Goal: Information Seeking & Learning: Learn about a topic

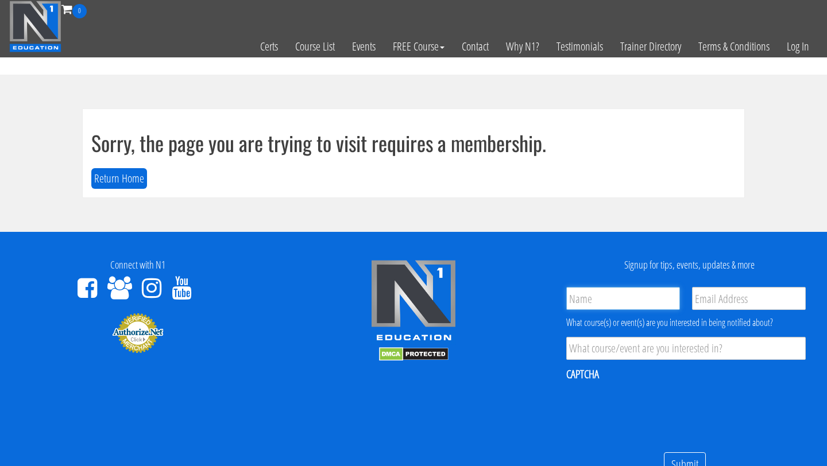
click at [626, 302] on input "Name *" at bounding box center [623, 298] width 114 height 23
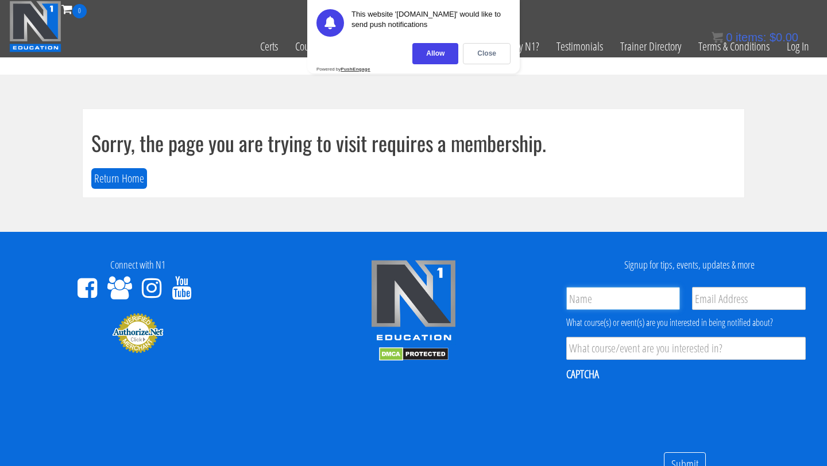
click at [597, 291] on input "Name *" at bounding box center [623, 298] width 114 height 23
click at [488, 238] on footer "Connect with N1 Signup for tips, events, updates & more Name * Email * Product …" at bounding box center [413, 406] width 827 height 349
click at [493, 52] on div "Close" at bounding box center [487, 53] width 48 height 21
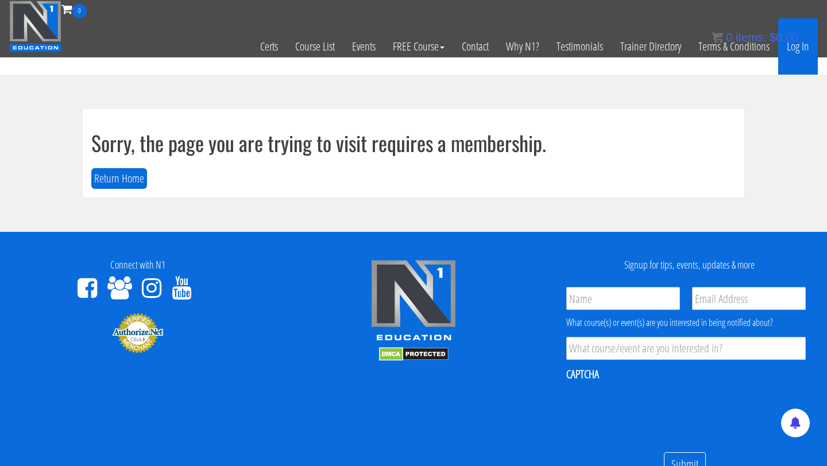
click at [798, 45] on link "Log In" at bounding box center [798, 46] width 40 height 56
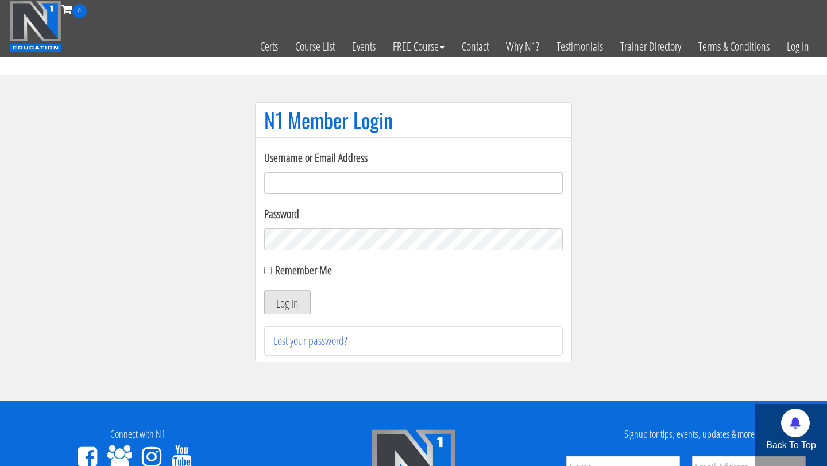
type input "[PERSON_NAME][EMAIL_ADDRESS][PERSON_NAME][DOMAIN_NAME]"
click at [301, 302] on button "Log In" at bounding box center [287, 303] width 47 height 24
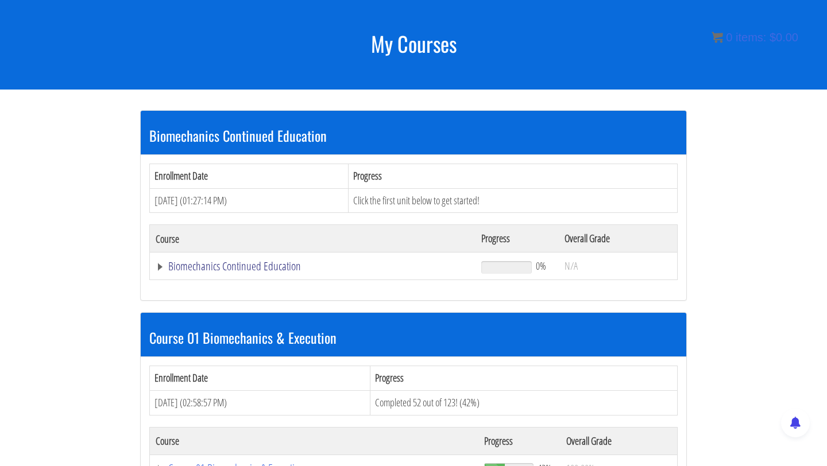
scroll to position [133, 0]
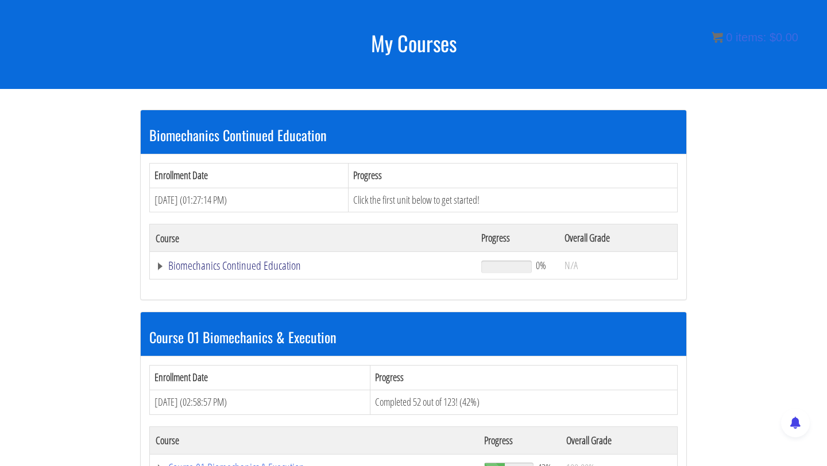
click at [267, 263] on link "Biomechanics Continued Education" at bounding box center [313, 265] width 314 height 11
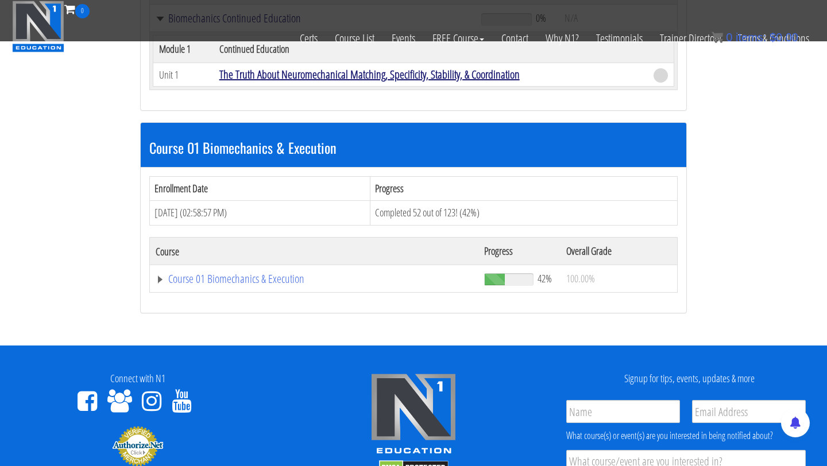
scroll to position [321, 0]
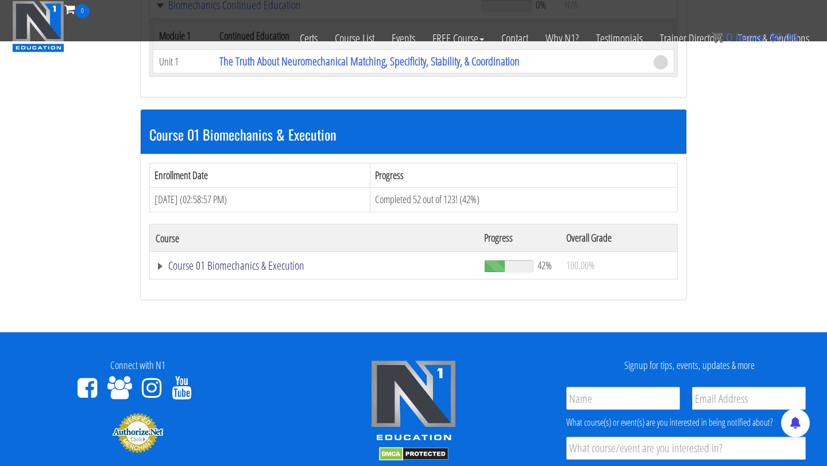
click at [276, 268] on link "Course 01 Biomechanics & Execution" at bounding box center [314, 265] width 317 height 11
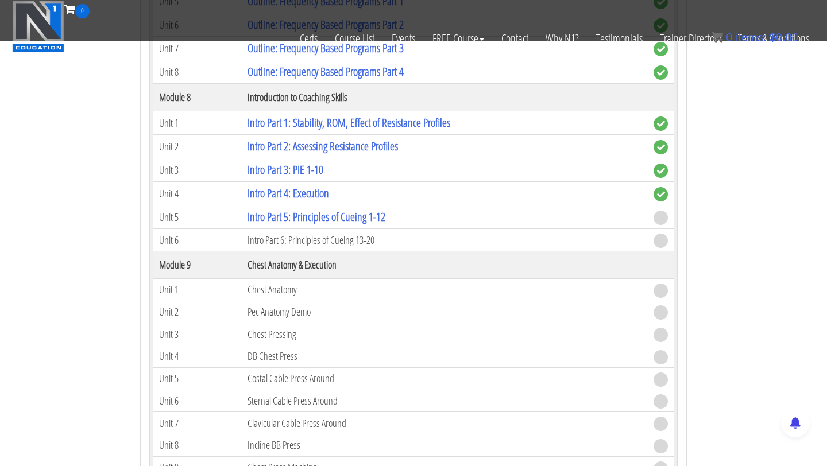
scroll to position [1843, 0]
click at [317, 215] on link "Intro Part 5: Principles of Cueing 1-12" at bounding box center [317, 218] width 138 height 16
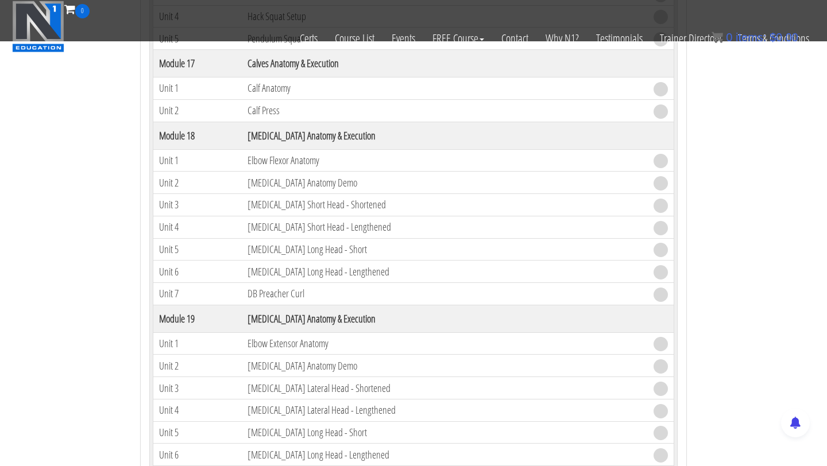
scroll to position [3873, 0]
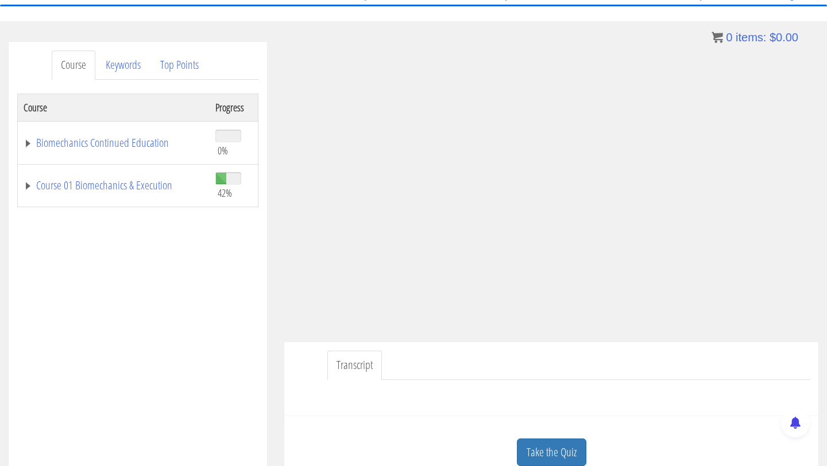
scroll to position [108, 0]
click at [350, 368] on link "Transcript" at bounding box center [354, 366] width 55 height 29
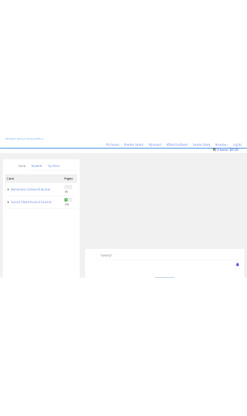
scroll to position [80, 0]
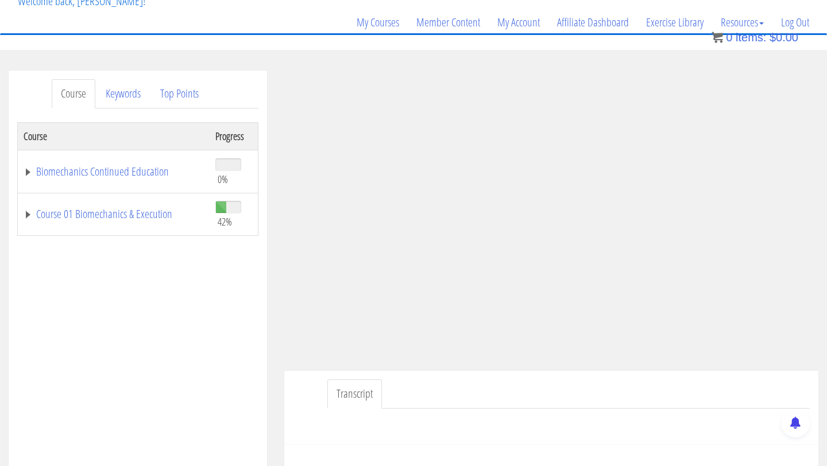
click at [357, 391] on link "Transcript" at bounding box center [354, 394] width 55 height 29
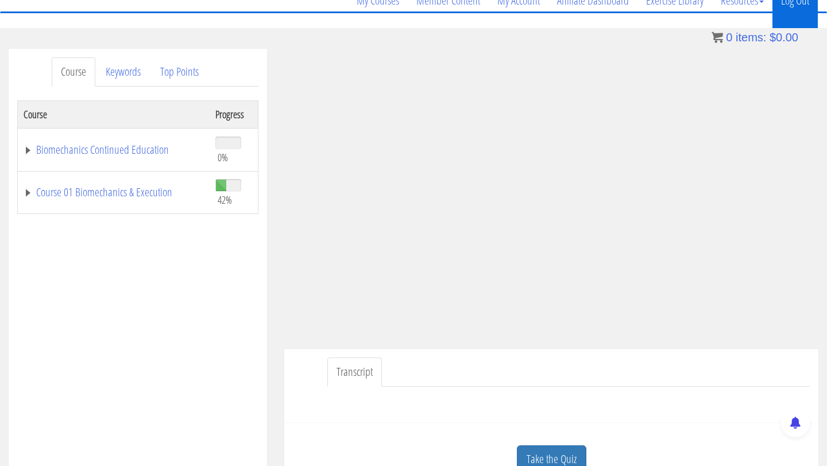
scroll to position [103, 0]
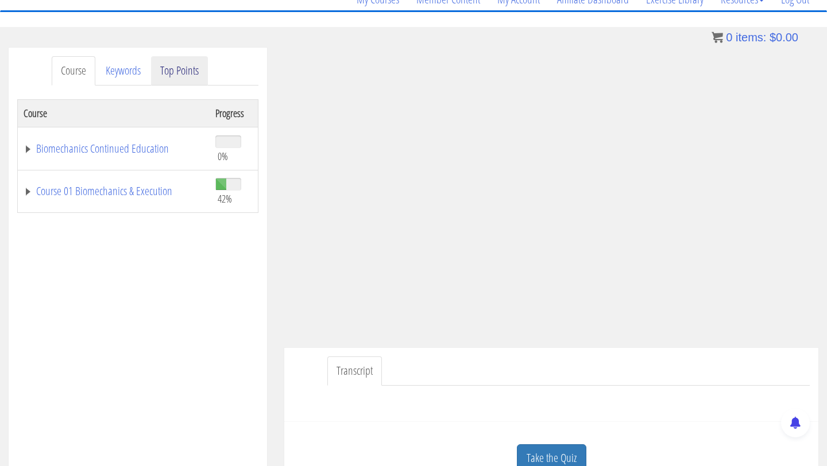
click at [175, 76] on link "Top Points" at bounding box center [179, 70] width 57 height 29
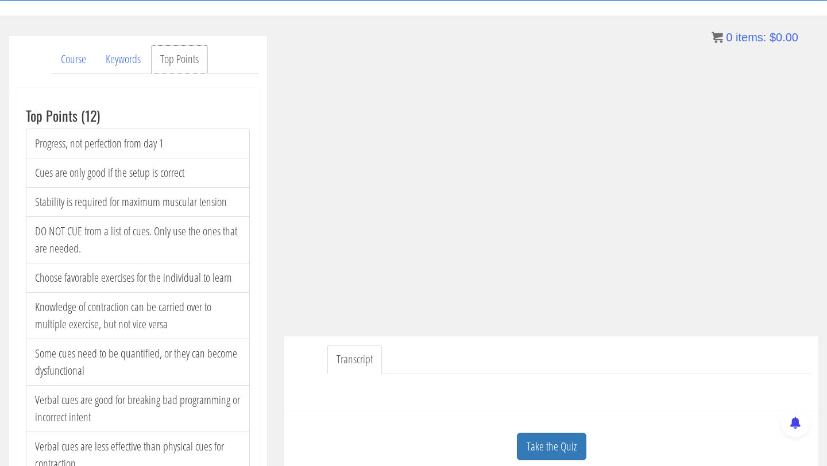
scroll to position [107, 0]
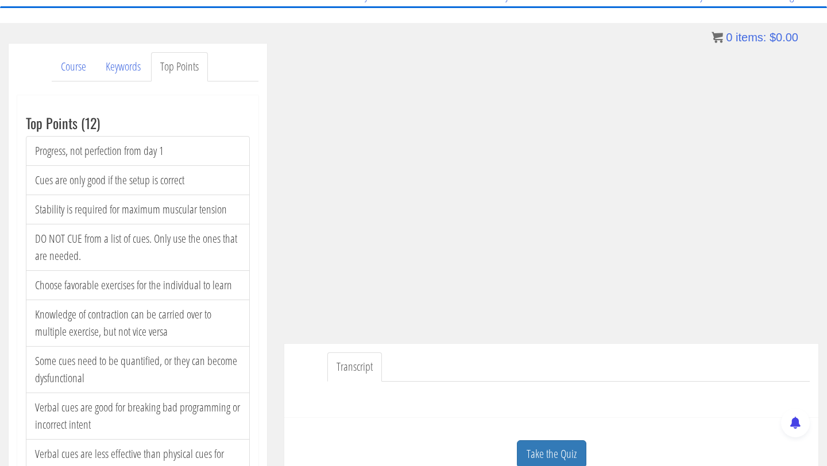
click at [343, 365] on link "Transcript" at bounding box center [354, 367] width 55 height 29
click at [638, 364] on ul "Transcript" at bounding box center [568, 367] width 483 height 29
click at [359, 364] on link "Transcript" at bounding box center [354, 367] width 55 height 29
click at [562, 441] on link "Take the Quiz" at bounding box center [552, 455] width 70 height 28
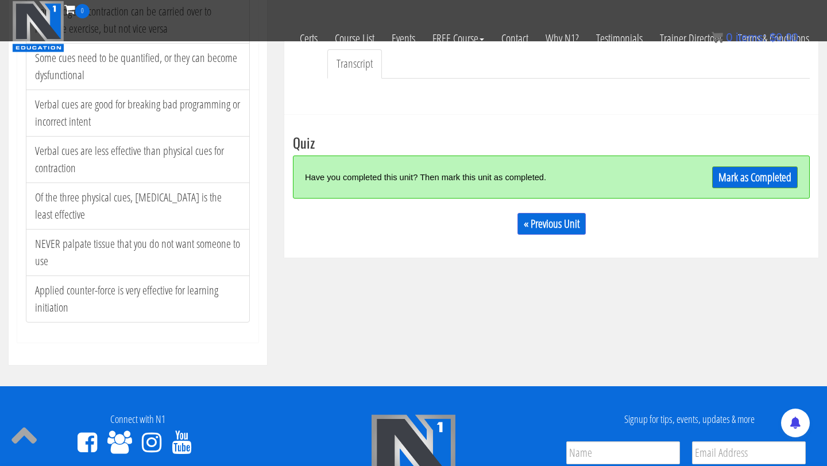
scroll to position [381, 0]
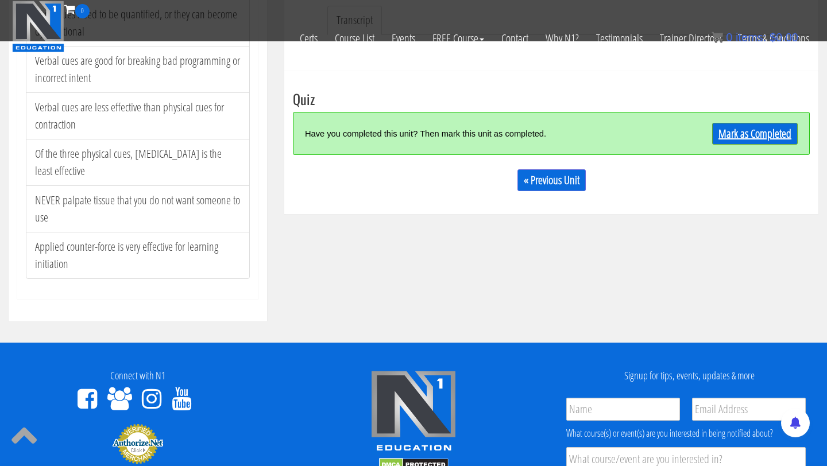
click at [772, 139] on link "Mark as Completed" at bounding box center [755, 134] width 86 height 22
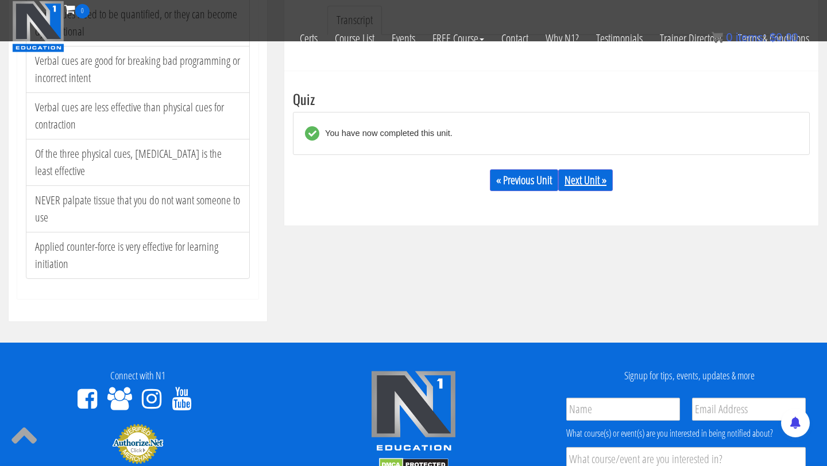
click at [594, 185] on link "Next Unit »" at bounding box center [585, 180] width 55 height 22
